Goal: Transaction & Acquisition: Book appointment/travel/reservation

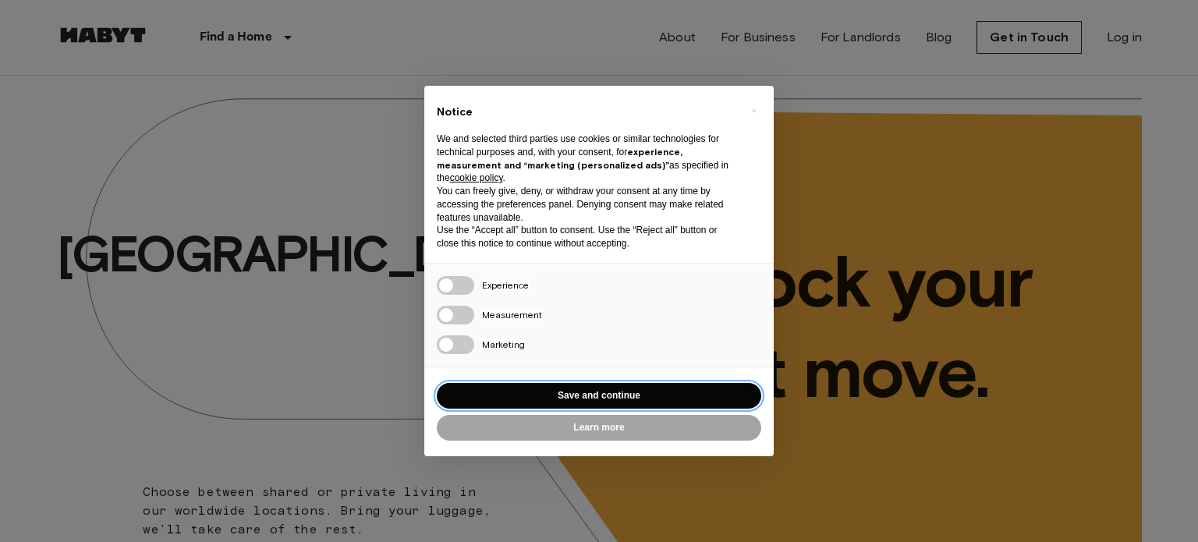
click at [557, 398] on button "Save and continue" at bounding box center [599, 396] width 325 height 26
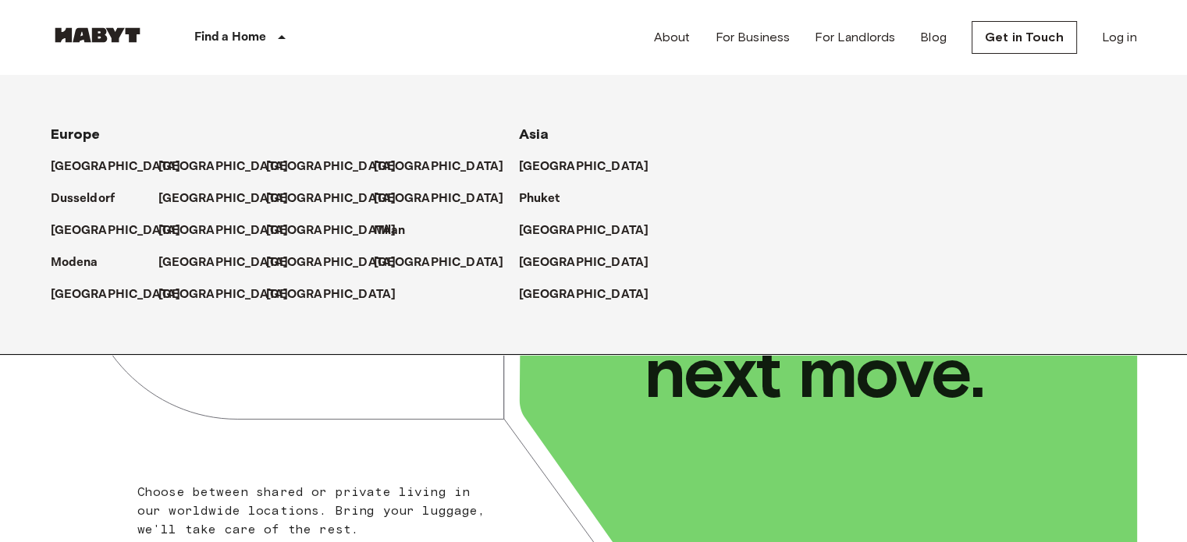
click at [561, 172] on p "[GEOGRAPHIC_DATA]" at bounding box center [584, 167] width 130 height 19
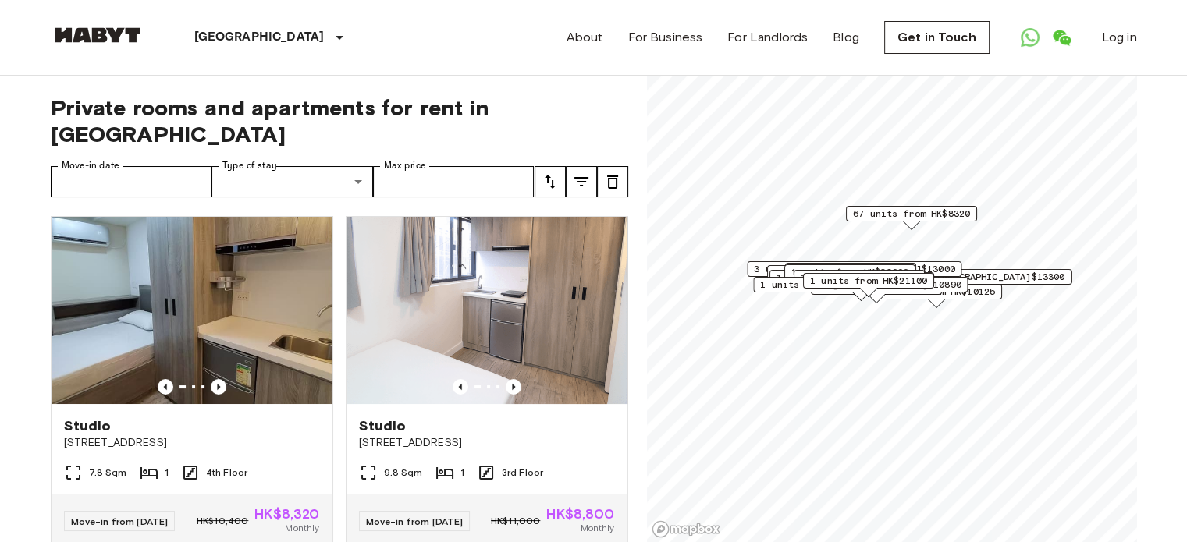
click at [868, 282] on span "1 units from HK$21100" at bounding box center [867, 281] width 117 height 14
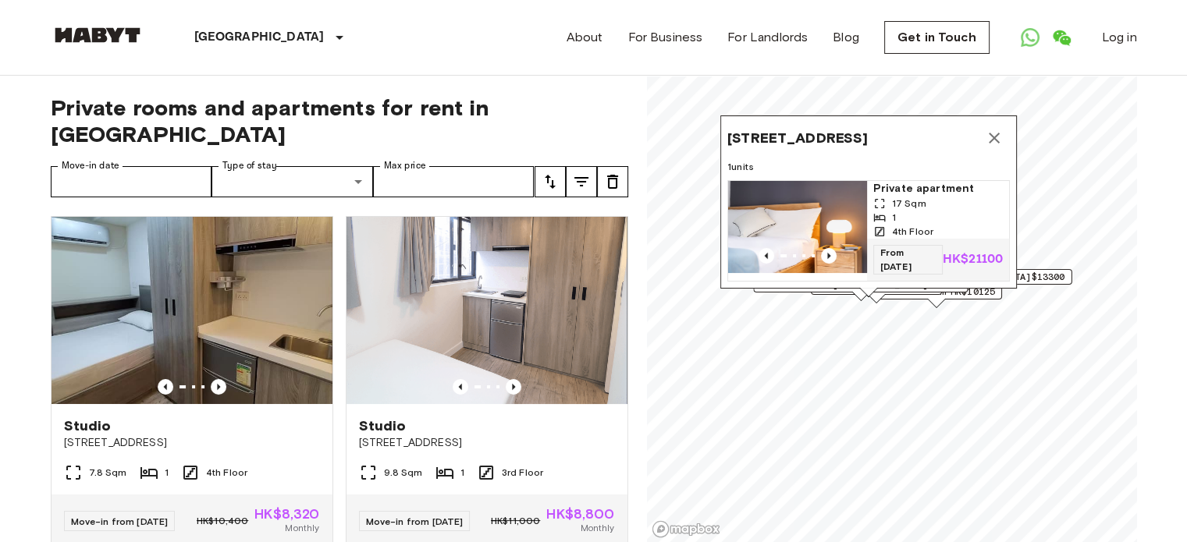
click at [831, 248] on div "Map marker" at bounding box center [797, 256] width 139 height 16
click at [992, 129] on icon "Map marker" at bounding box center [994, 138] width 19 height 19
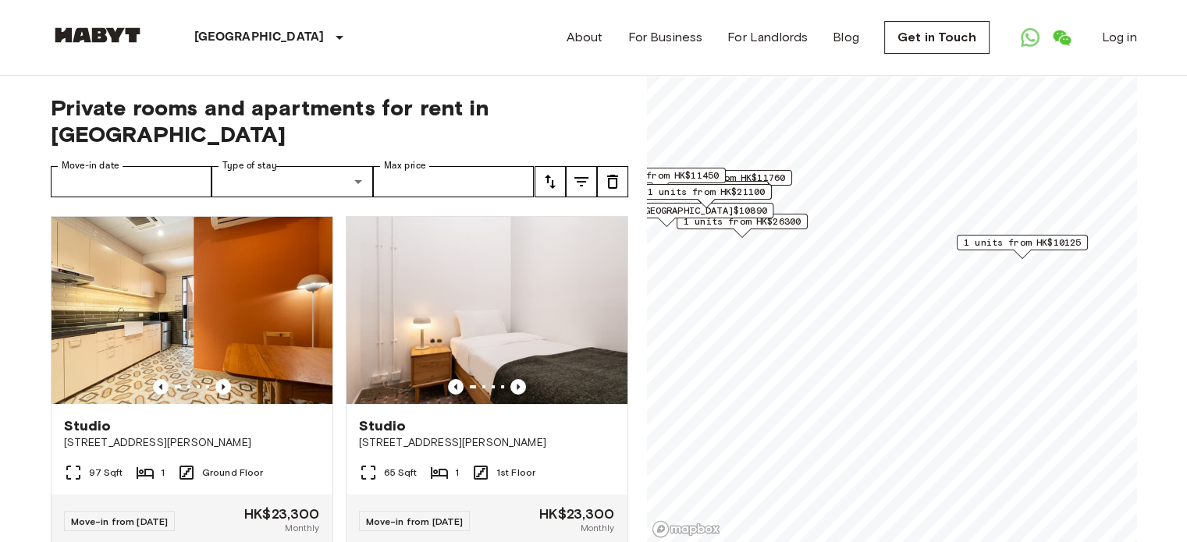
click at [1024, 237] on span "1 units from HK$10125" at bounding box center [1021, 243] width 117 height 14
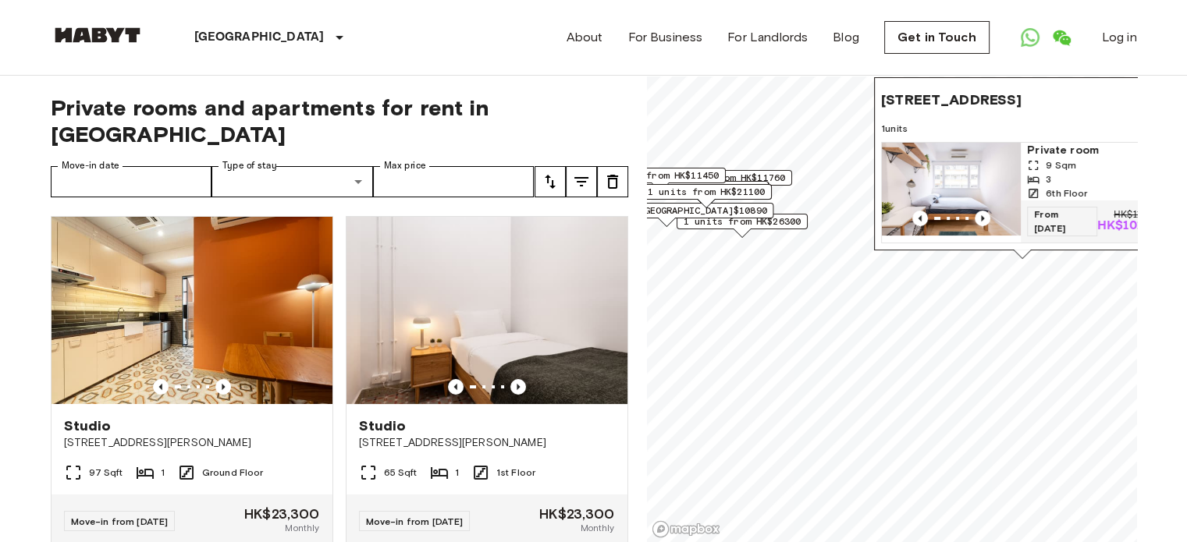
click at [986, 91] on span "[STREET_ADDRESS]" at bounding box center [951, 100] width 140 height 19
click at [943, 181] on img "Map marker" at bounding box center [951, 189] width 139 height 93
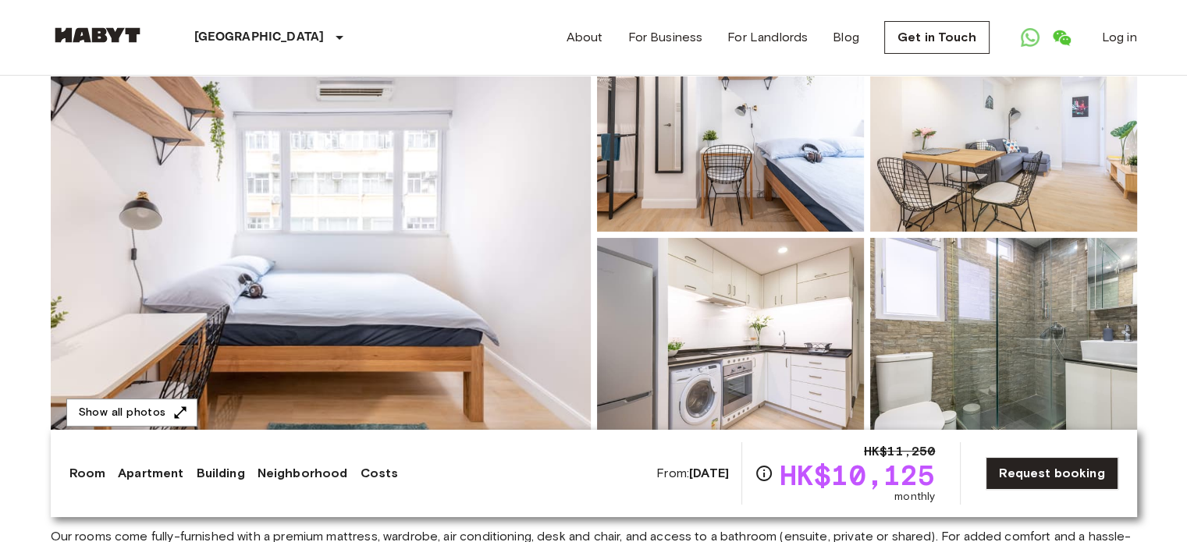
scroll to position [78, 0]
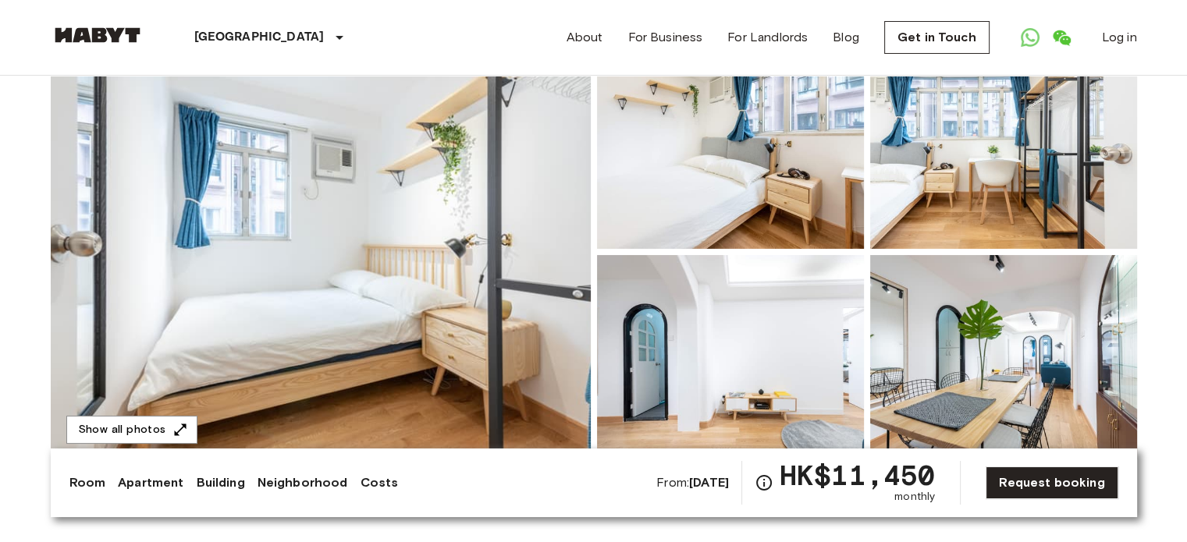
scroll to position [312, 0]
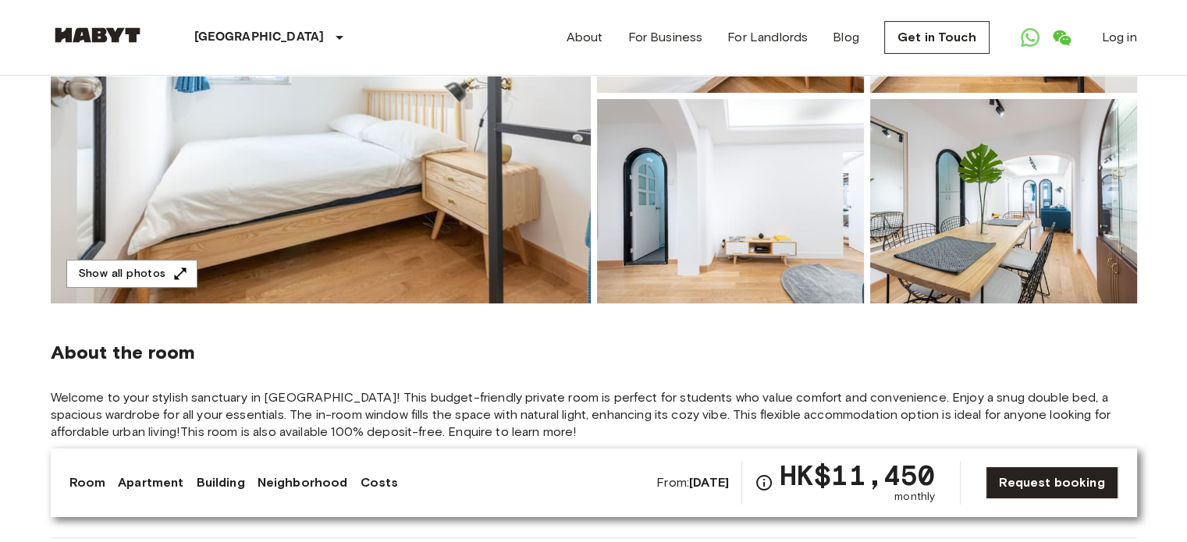
click at [961, 211] on img at bounding box center [1003, 201] width 267 height 204
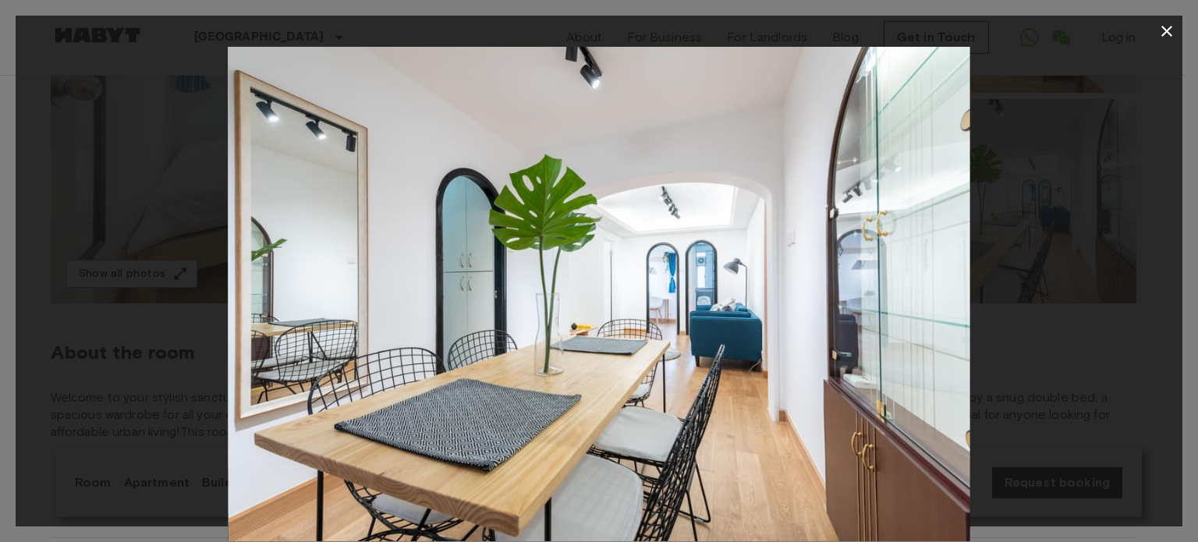
click at [1070, 262] on div at bounding box center [599, 294] width 1167 height 495
click at [1154, 27] on button "button" at bounding box center [1167, 31] width 31 height 31
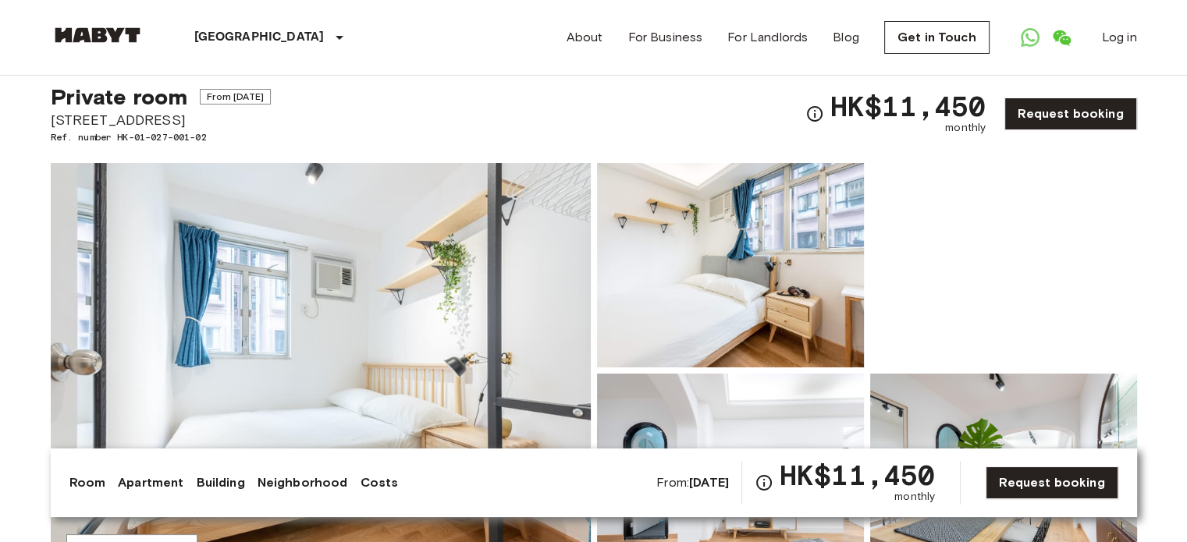
scroll to position [0, 0]
